Goal: Task Accomplishment & Management: Use online tool/utility

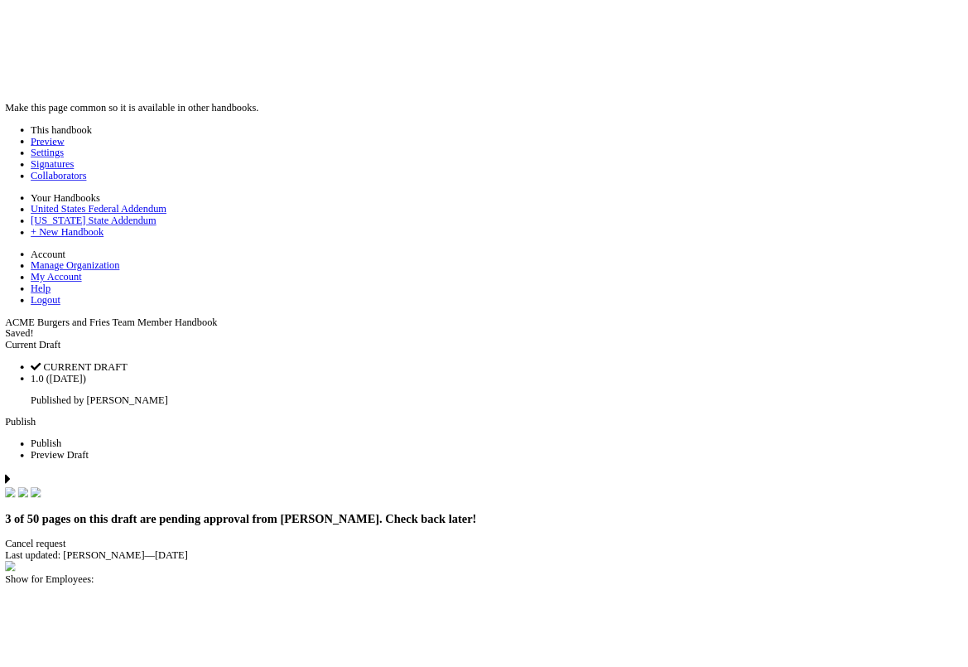
scroll to position [2661, 0]
